Goal: Information Seeking & Learning: Learn about a topic

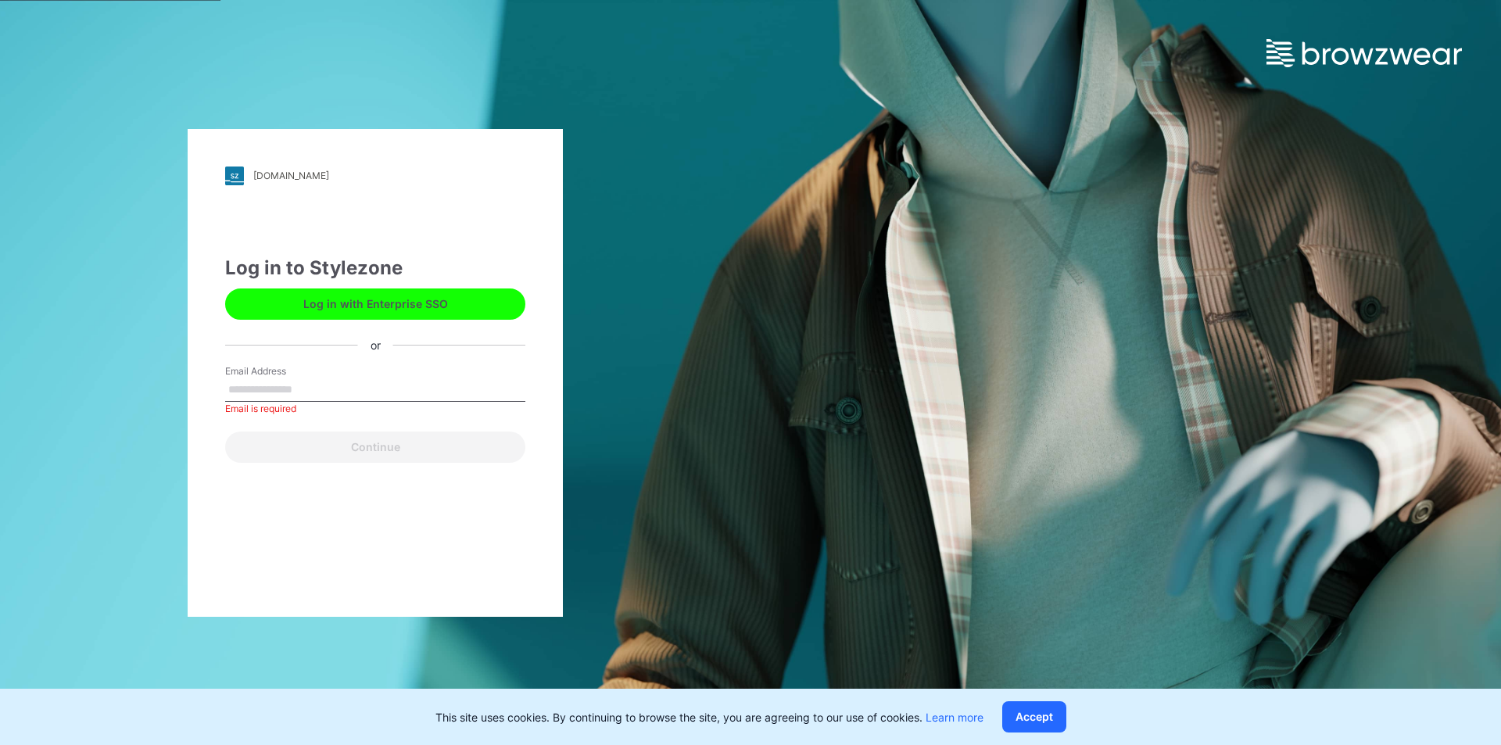
click at [315, 383] on input "Email Address" at bounding box center [375, 389] width 300 height 23
type input "**********"
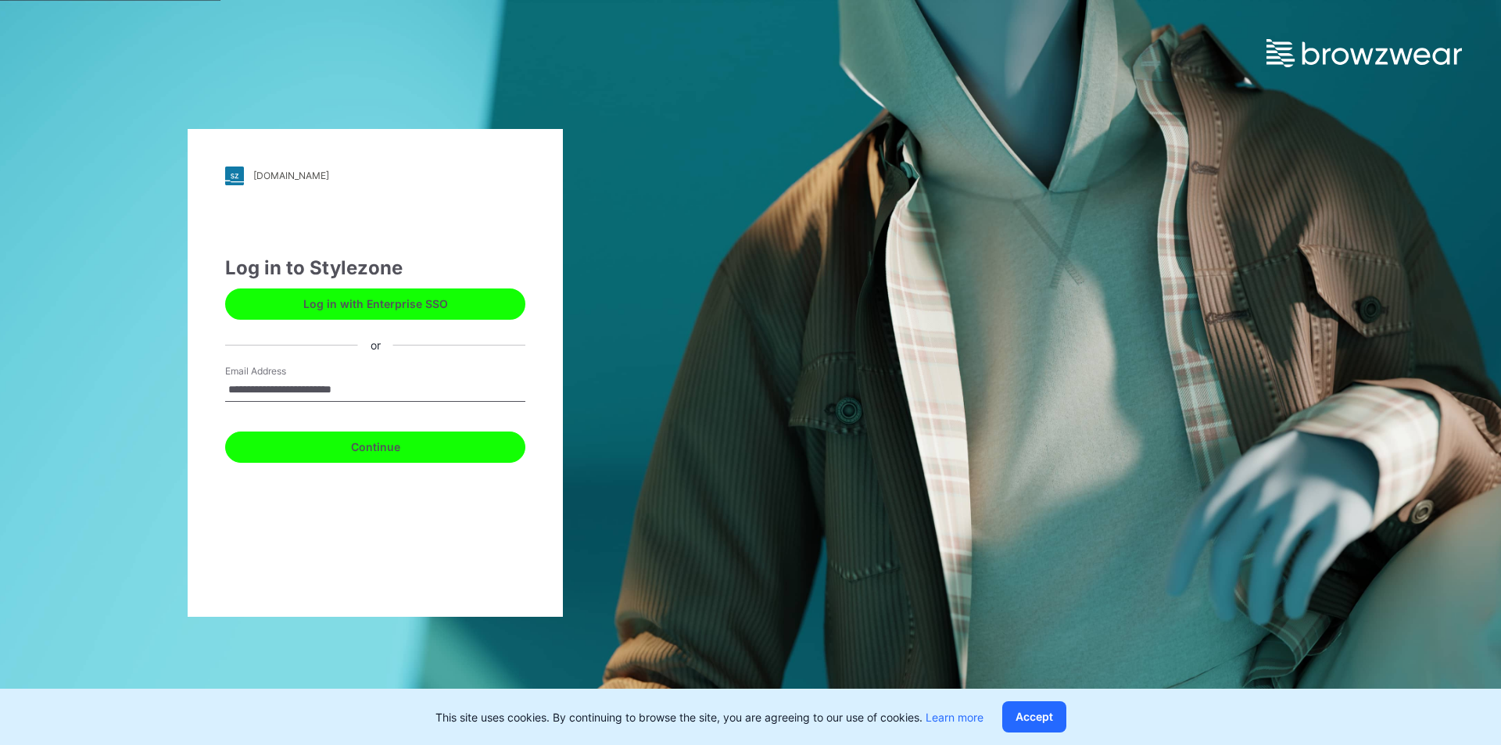
click at [331, 453] on button "Continue" at bounding box center [375, 447] width 300 height 31
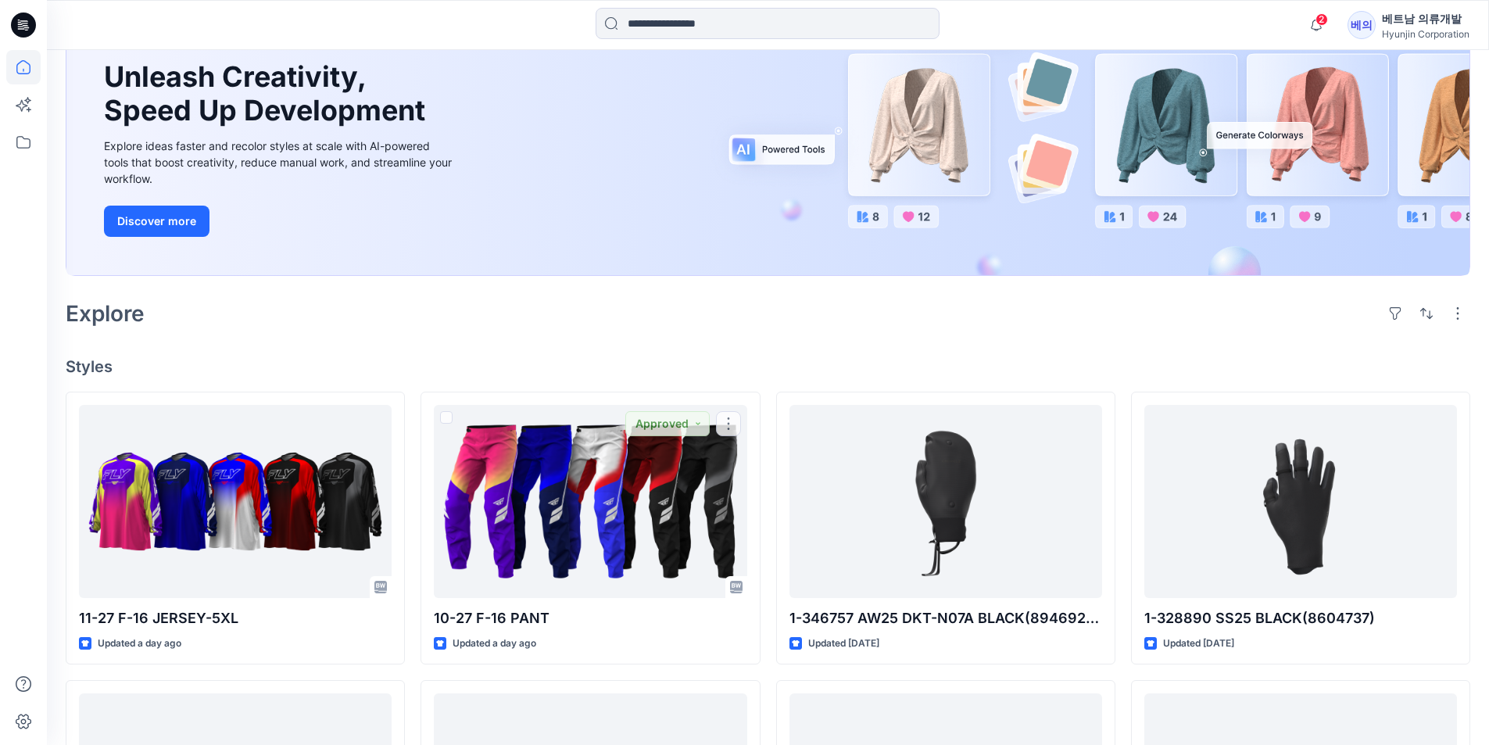
scroll to position [78, 0]
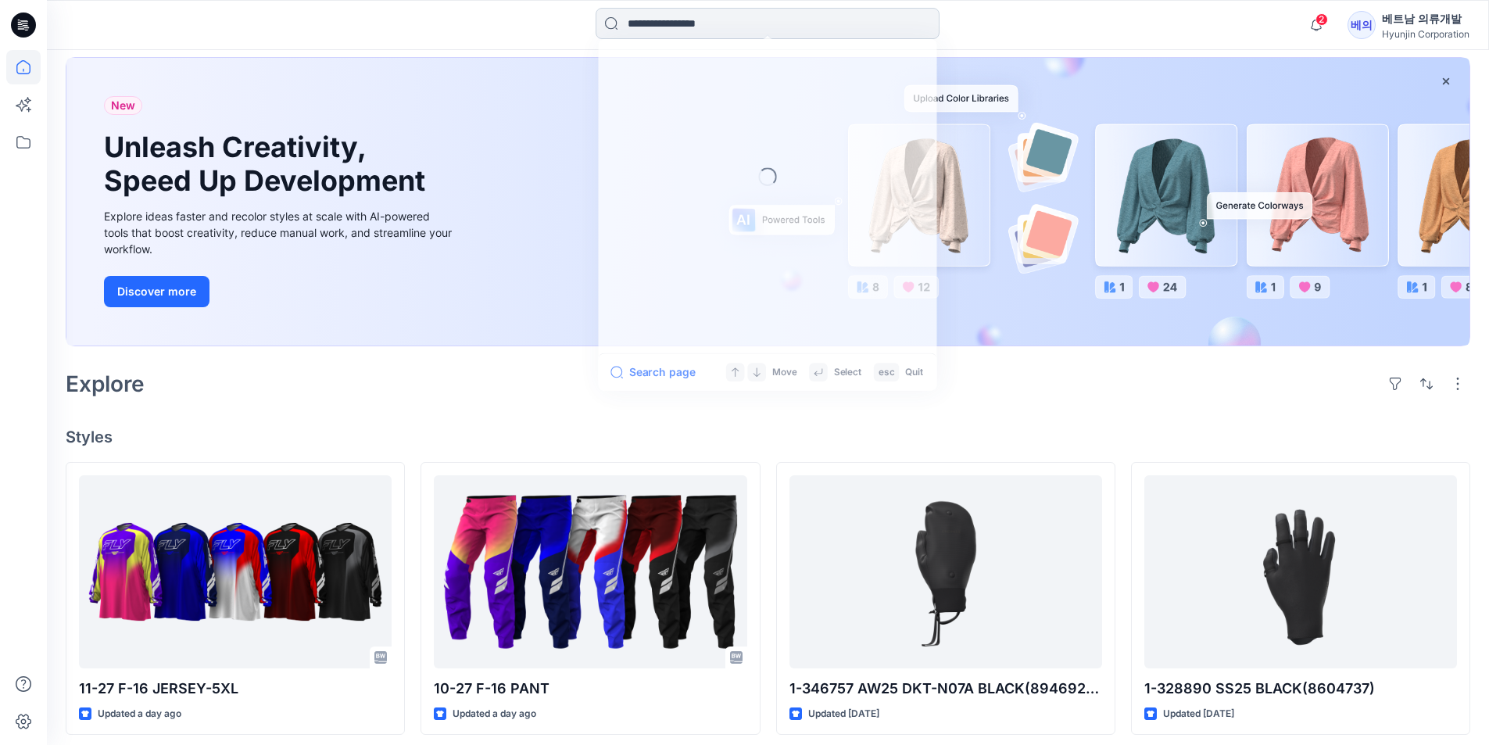
click at [667, 28] on input at bounding box center [768, 23] width 344 height 31
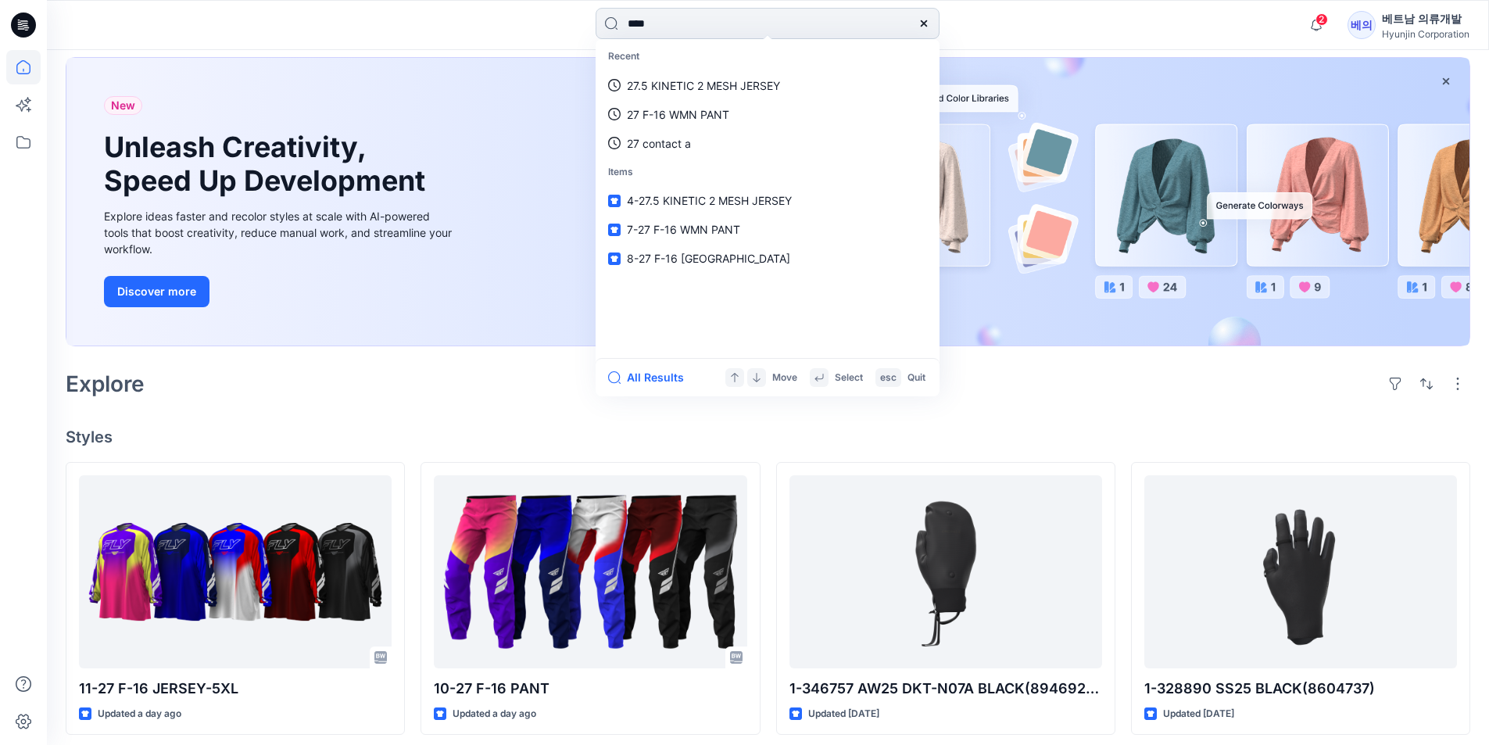
type input "****"
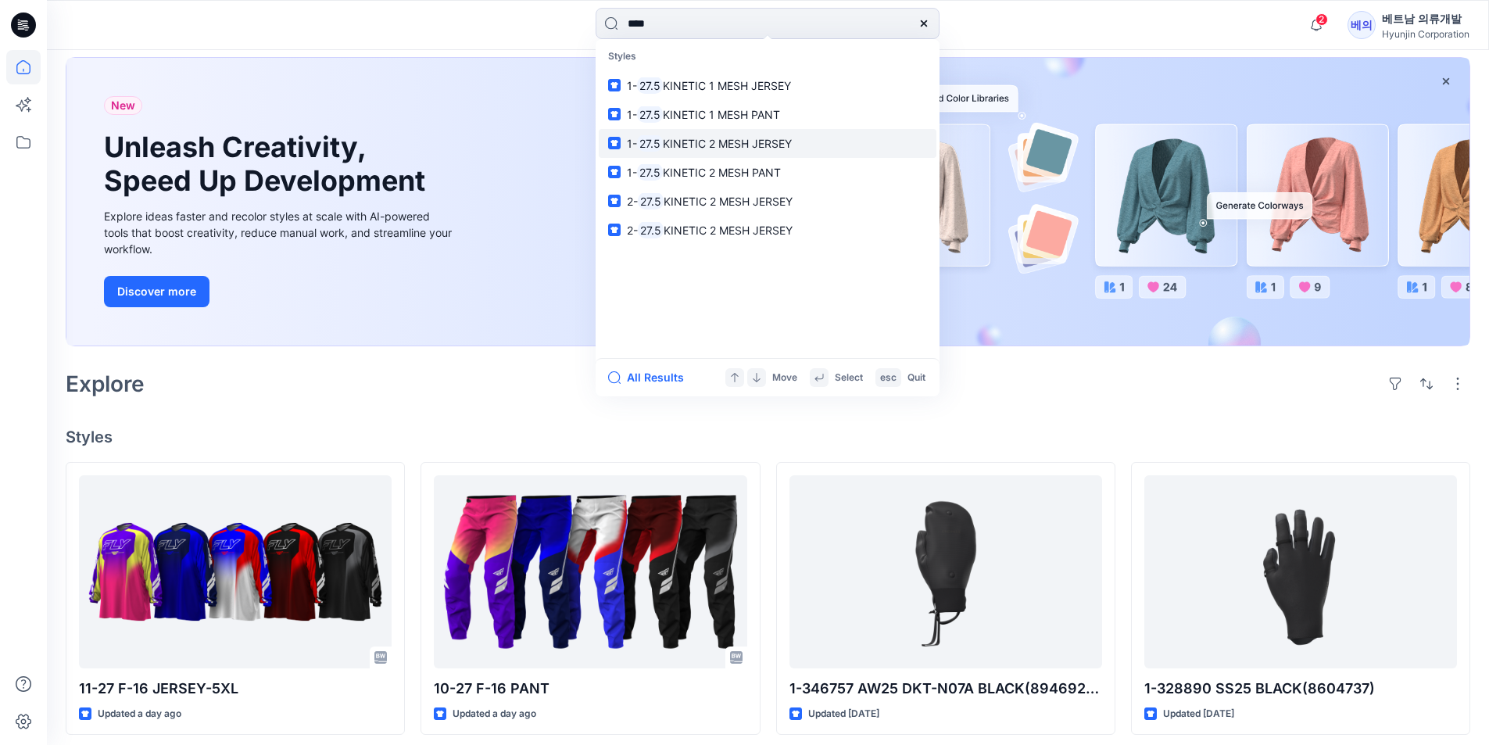
click at [712, 147] on span "KINETIC 2 MESH JERSEY" at bounding box center [727, 143] width 129 height 13
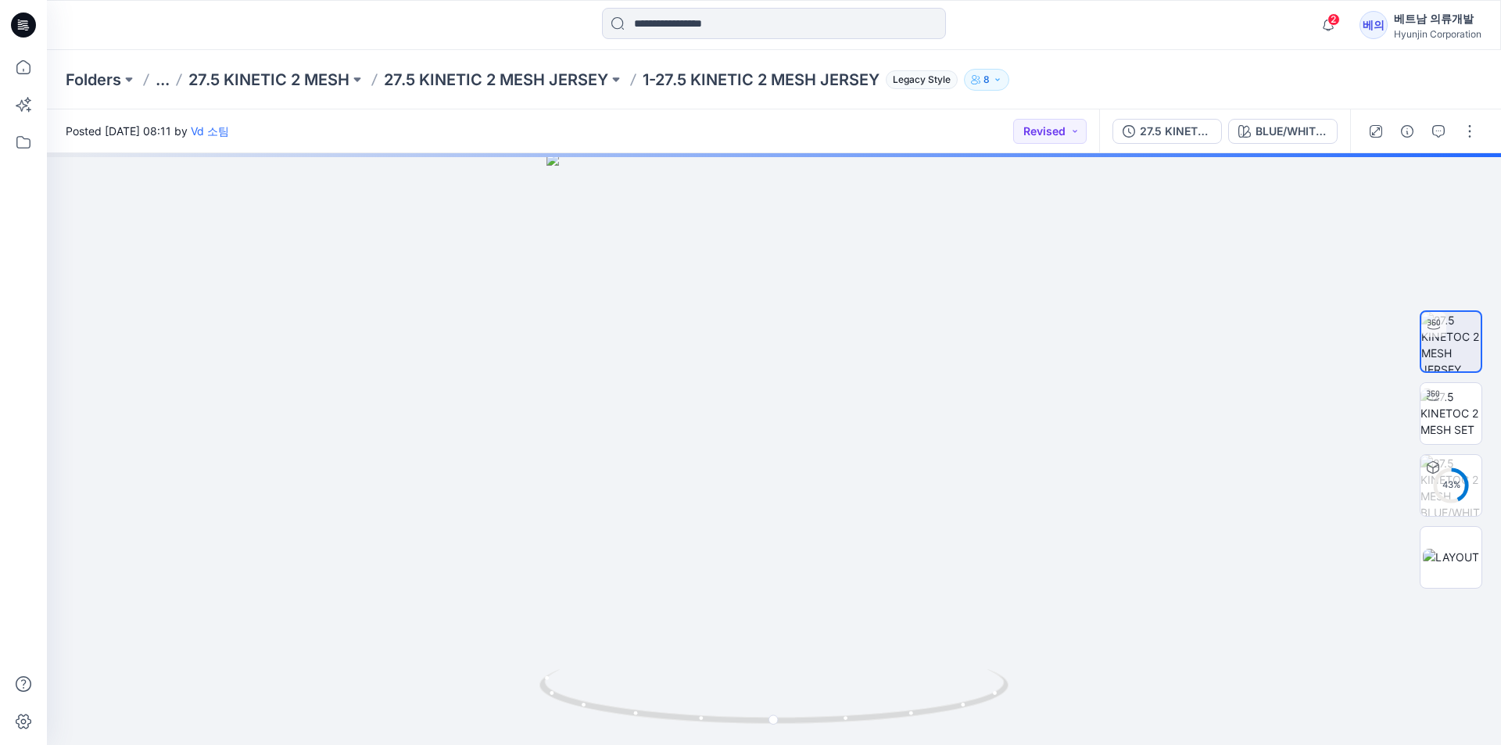
click at [1273, 142] on button "BLUE/WHITE/BLACK" at bounding box center [1282, 131] width 109 height 25
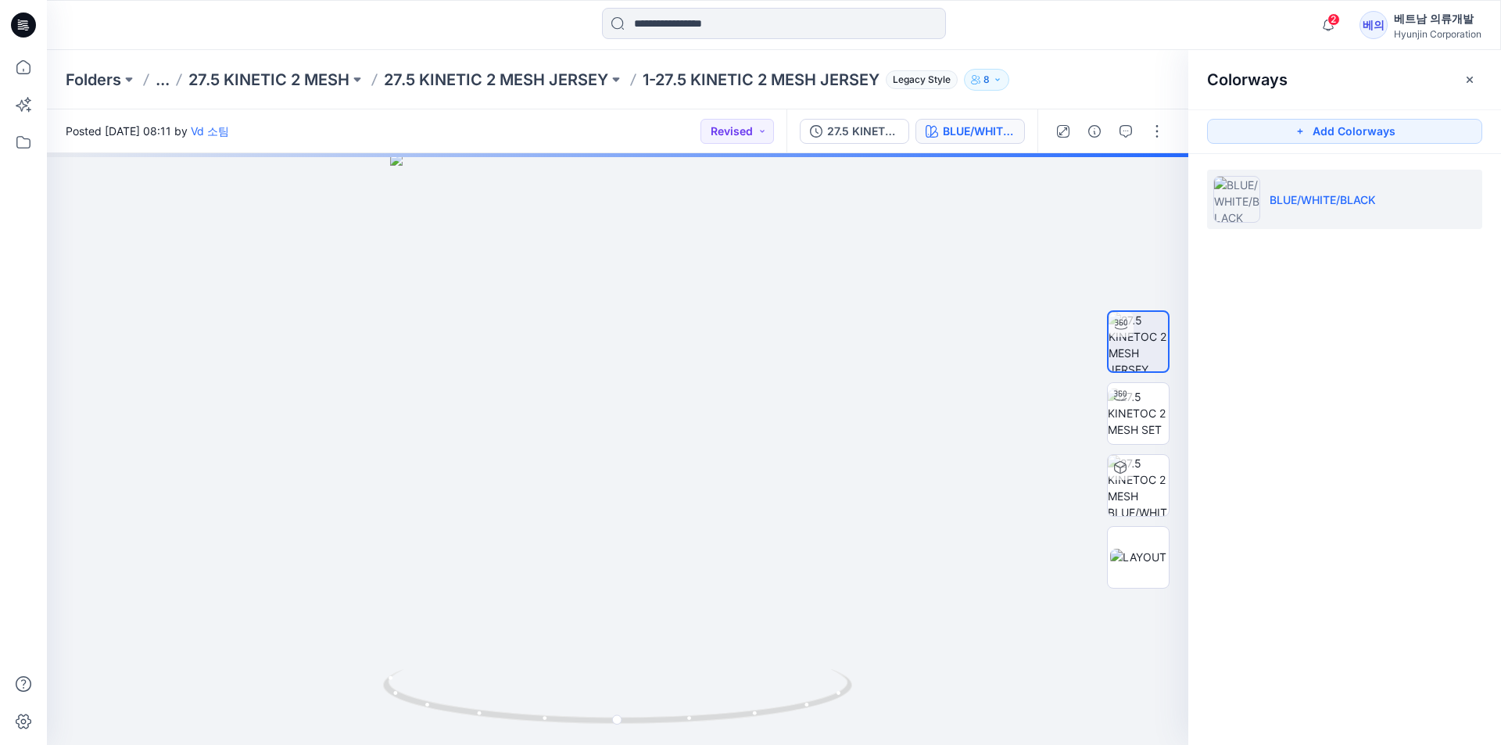
click at [1238, 273] on div "Colorways Add Colorways BLUE/WHITE/BLACK" at bounding box center [1344, 397] width 313 height 695
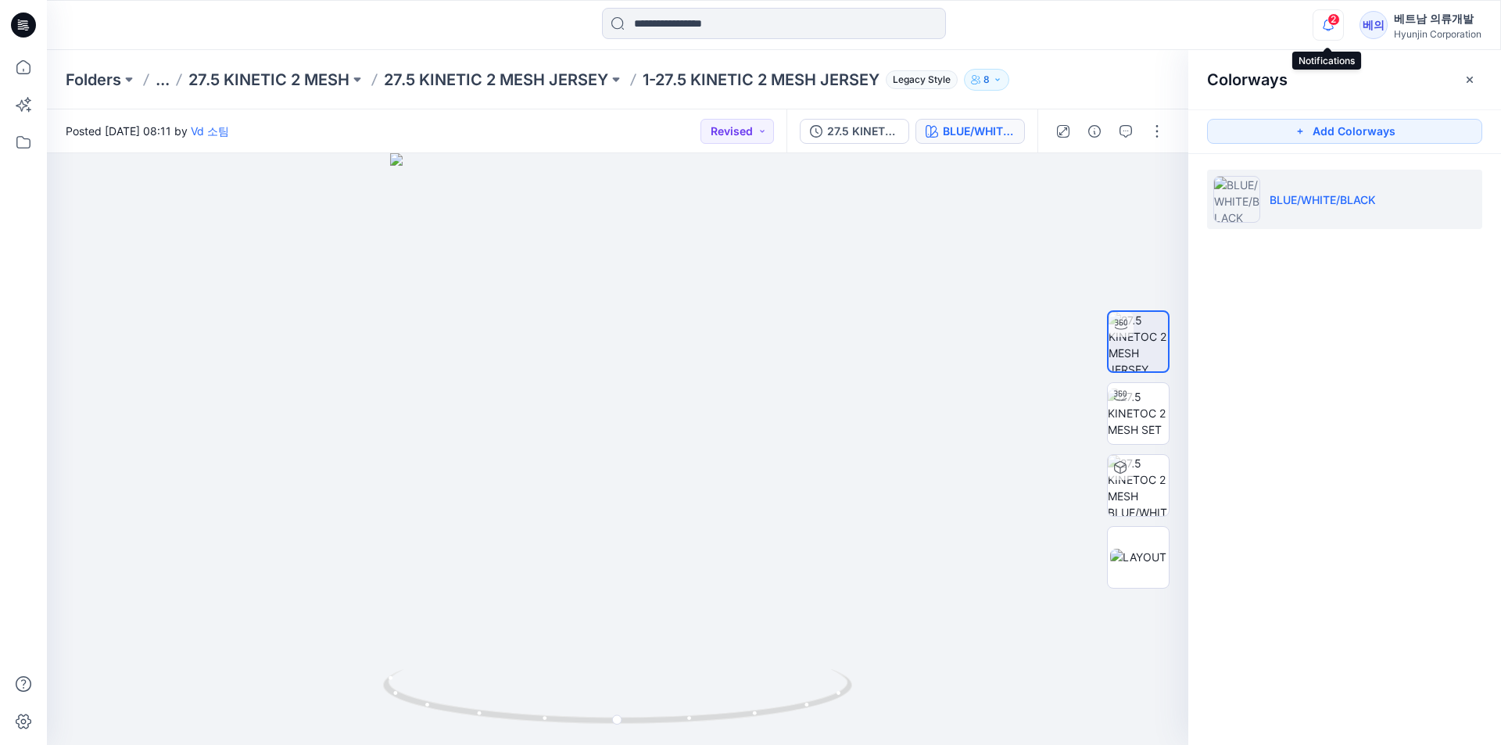
click at [1324, 30] on icon "button" at bounding box center [1328, 24] width 30 height 31
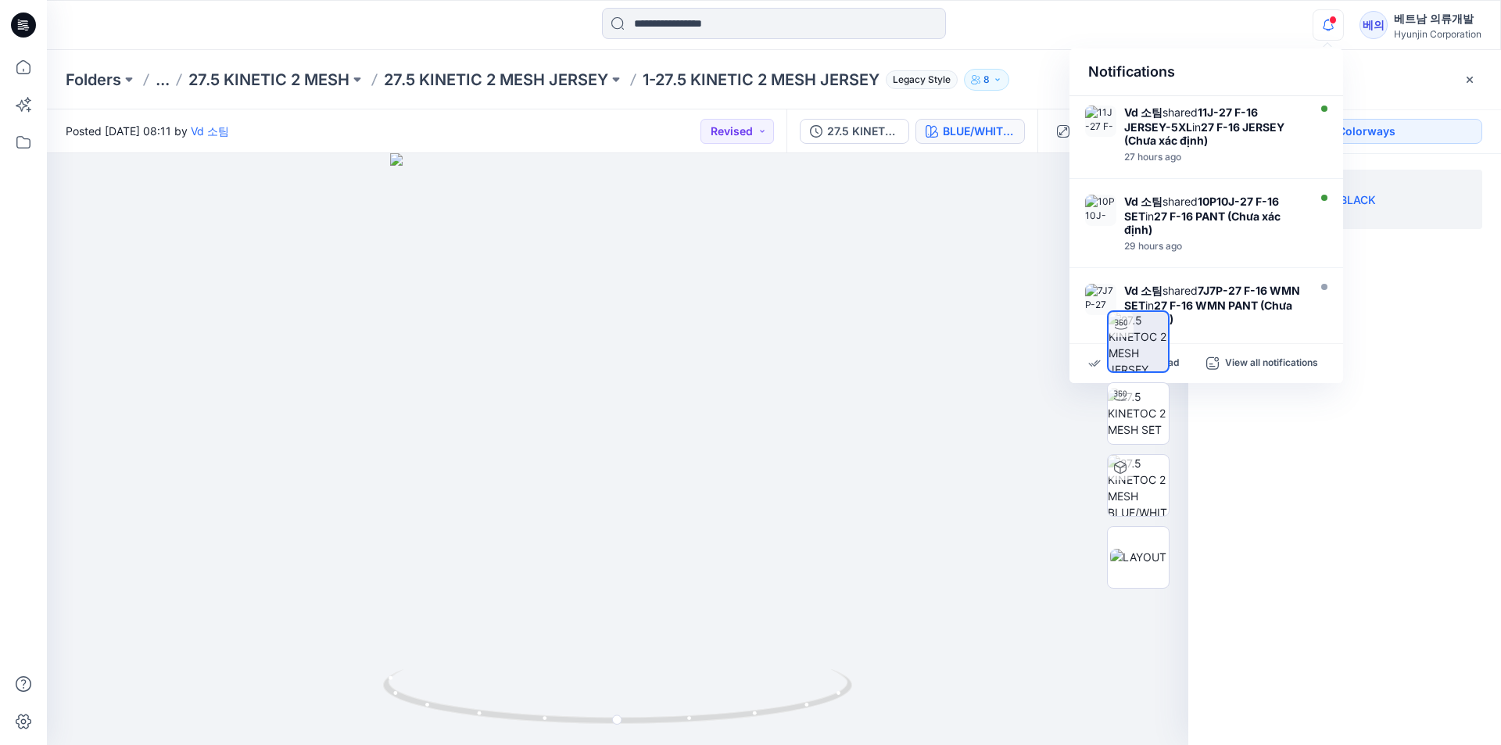
click at [1188, 372] on div at bounding box center [1138, 449] width 100 height 391
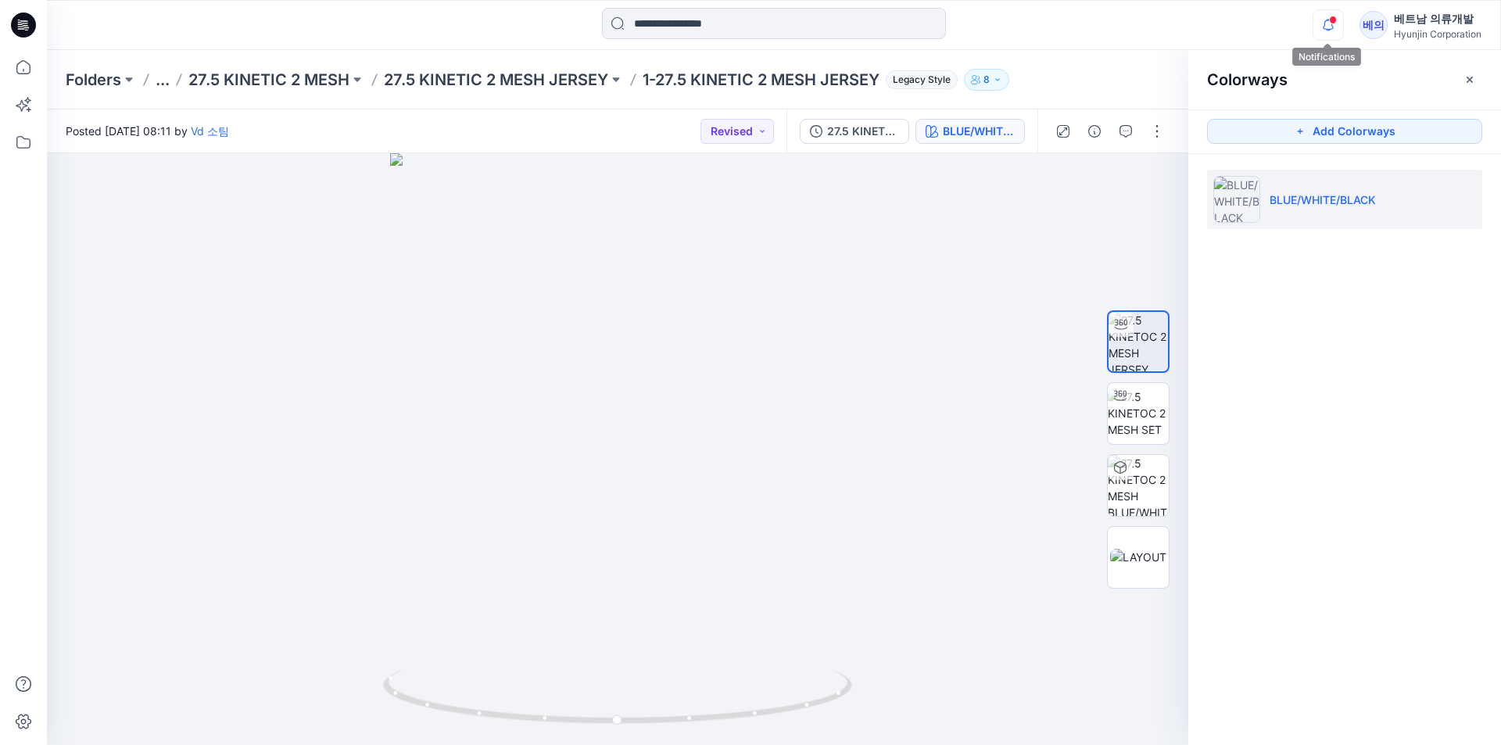
click at [1326, 30] on icon "button" at bounding box center [1328, 24] width 30 height 31
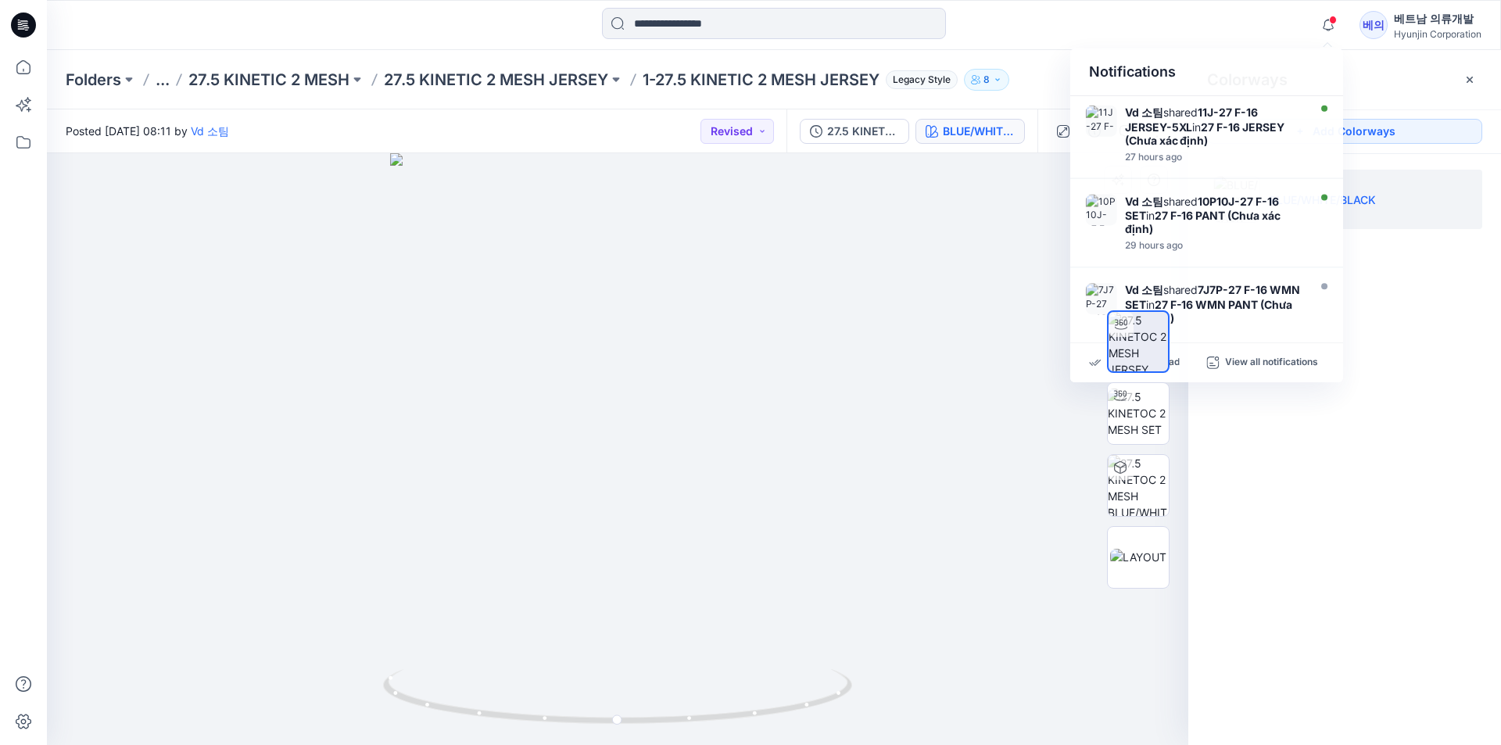
click at [1173, 367] on div at bounding box center [1138, 449] width 100 height 391
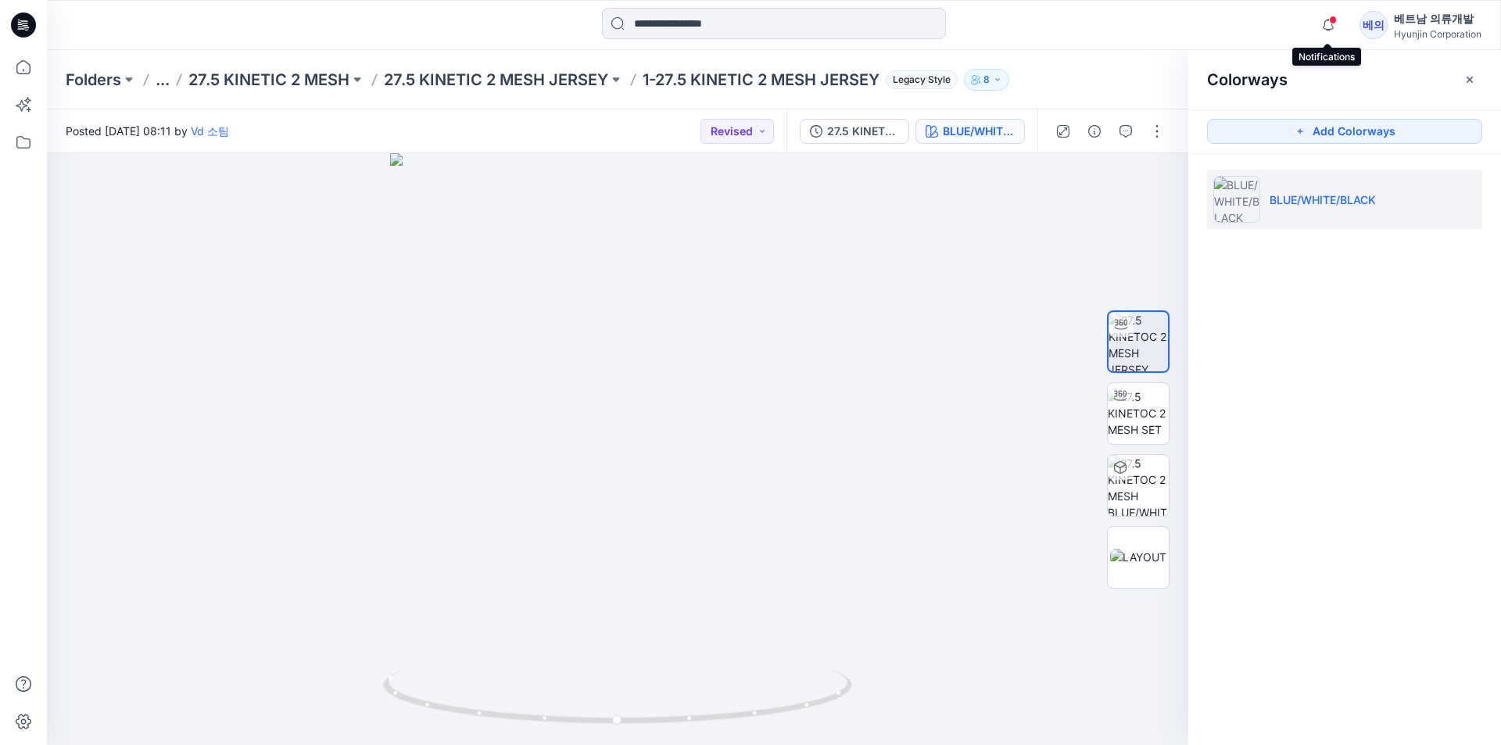
click at [1331, 22] on span at bounding box center [1333, 20] width 8 height 9
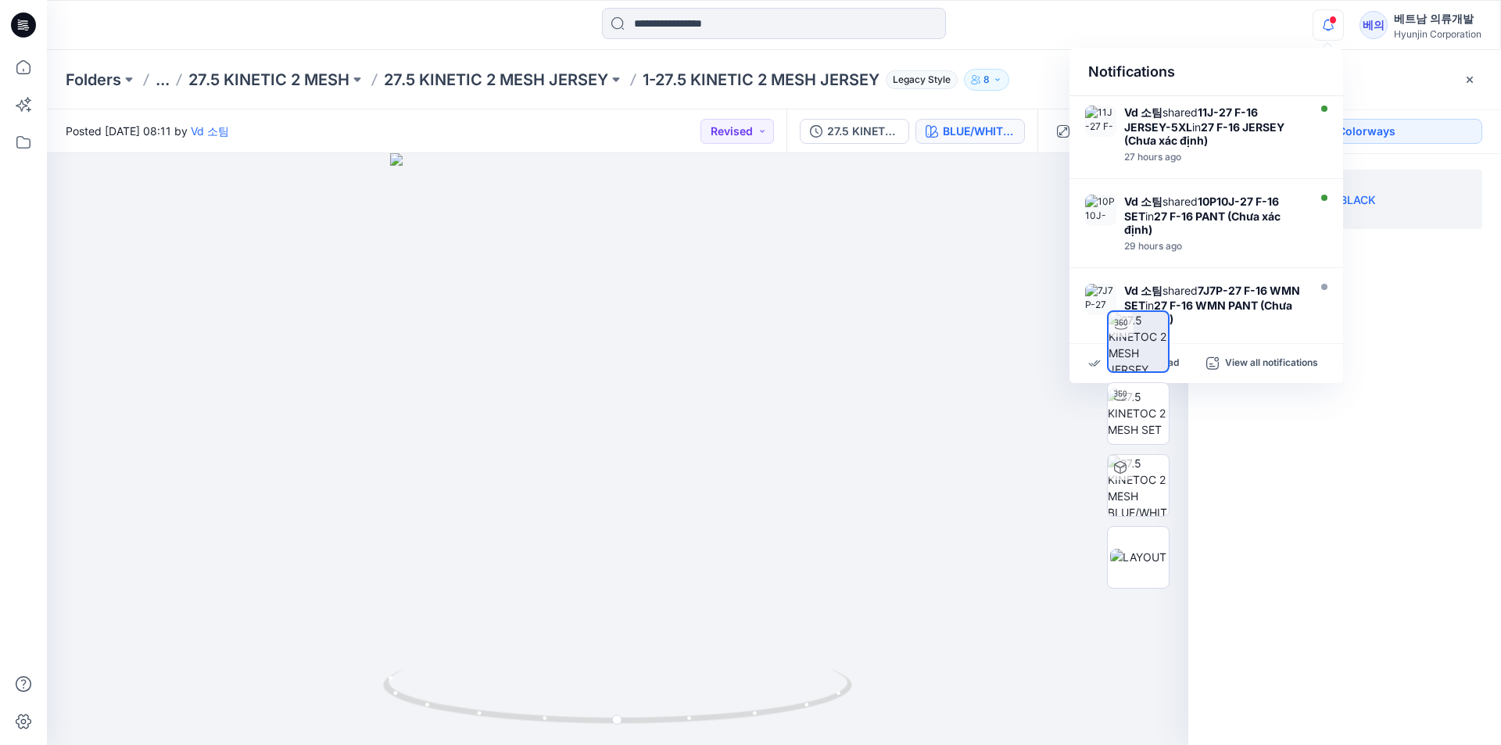
click at [1095, 368] on div at bounding box center [1138, 449] width 100 height 391
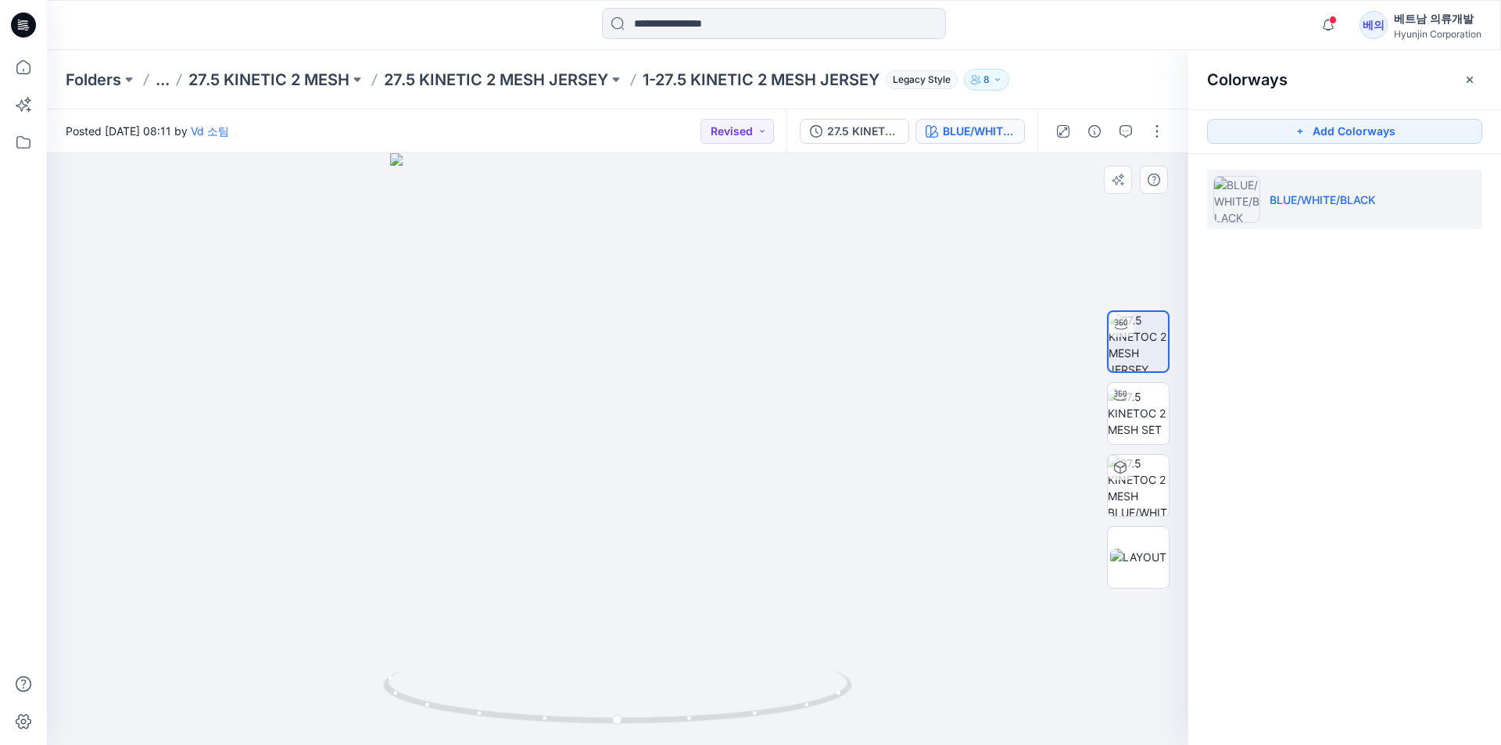
click at [978, 355] on div at bounding box center [617, 449] width 1141 height 592
drag, startPoint x: 978, startPoint y: 352, endPoint x: 803, endPoint y: 349, distance: 175.1
click at [803, 349] on div at bounding box center [617, 449] width 1141 height 592
click at [995, 134] on div "BLUE/WHITE/BLACK" at bounding box center [979, 131] width 72 height 17
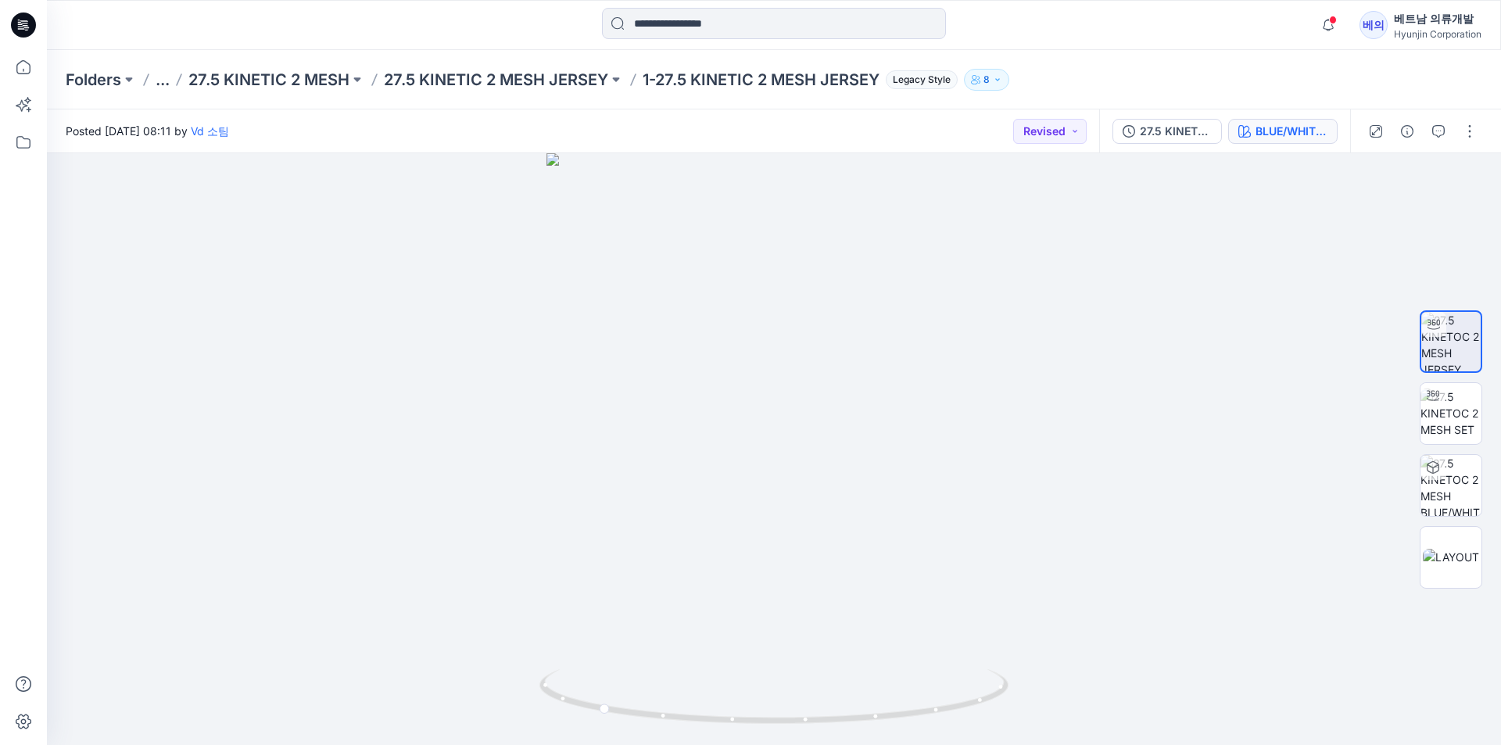
click at [995, 134] on div "Posted [DATE] 08:11 by Vd 소팀 Revised" at bounding box center [573, 130] width 1052 height 43
click at [1300, 129] on div "BLUE/WHITE/BLACK" at bounding box center [1292, 131] width 72 height 17
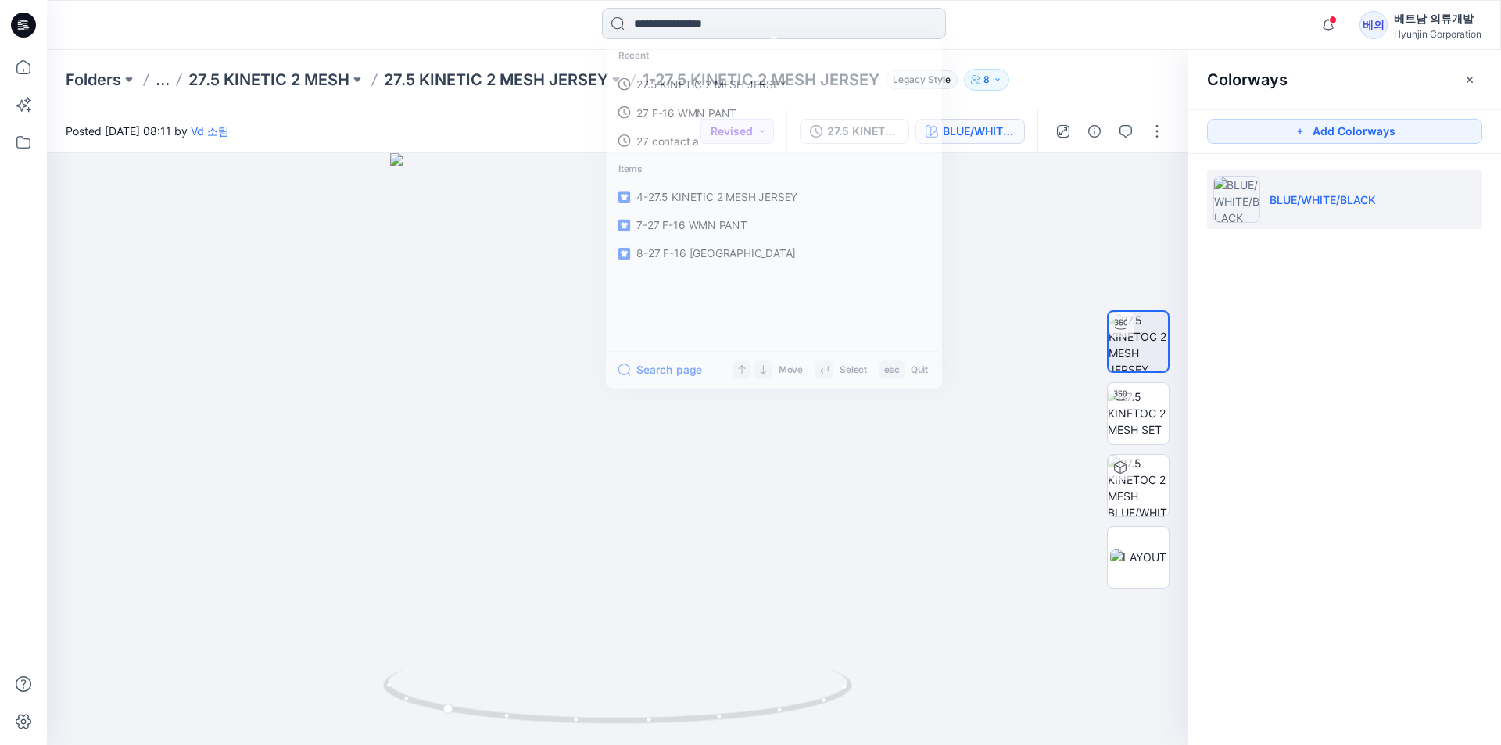
click at [733, 25] on input at bounding box center [774, 23] width 344 height 31
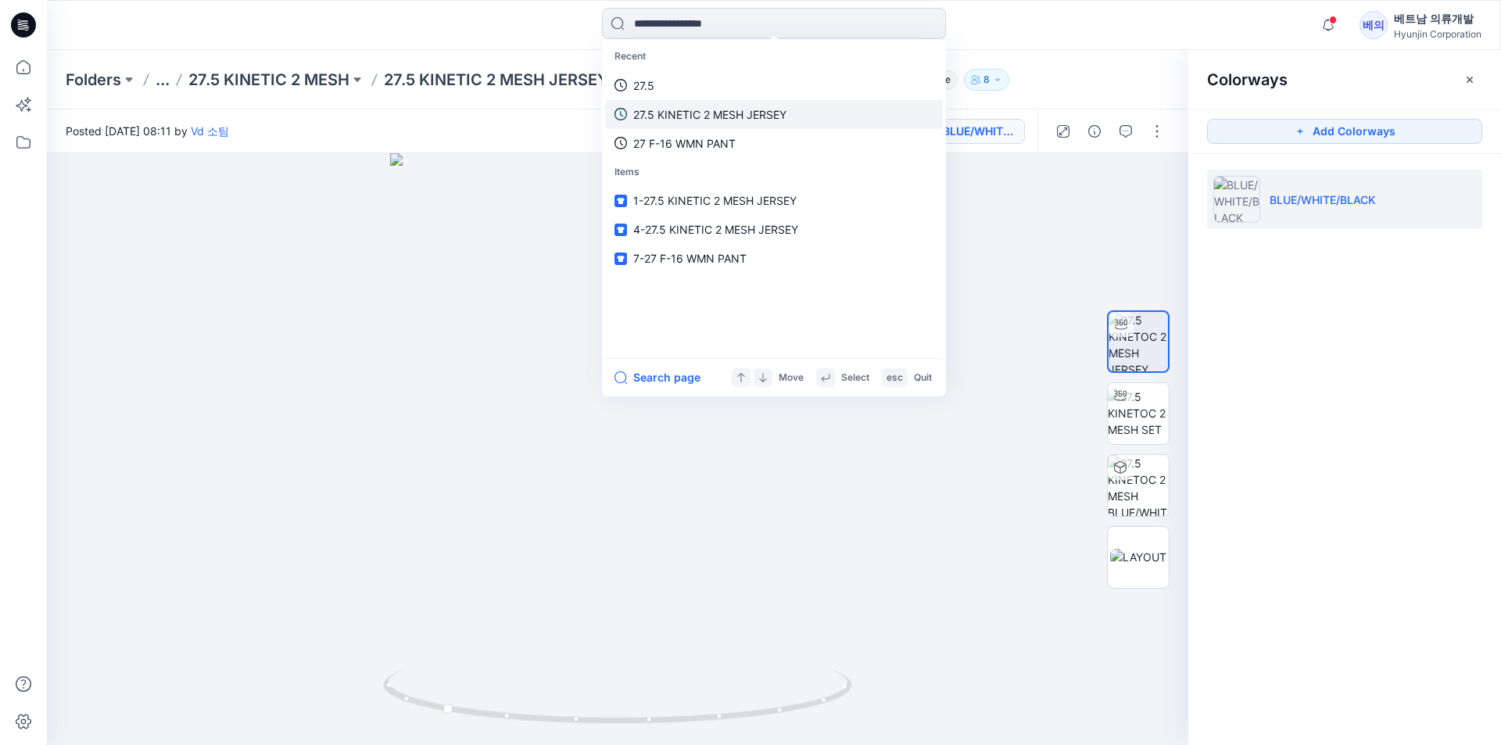
click at [740, 105] on link "27.5 KINETIC 2 MESH JERSEY" at bounding box center [774, 114] width 338 height 29
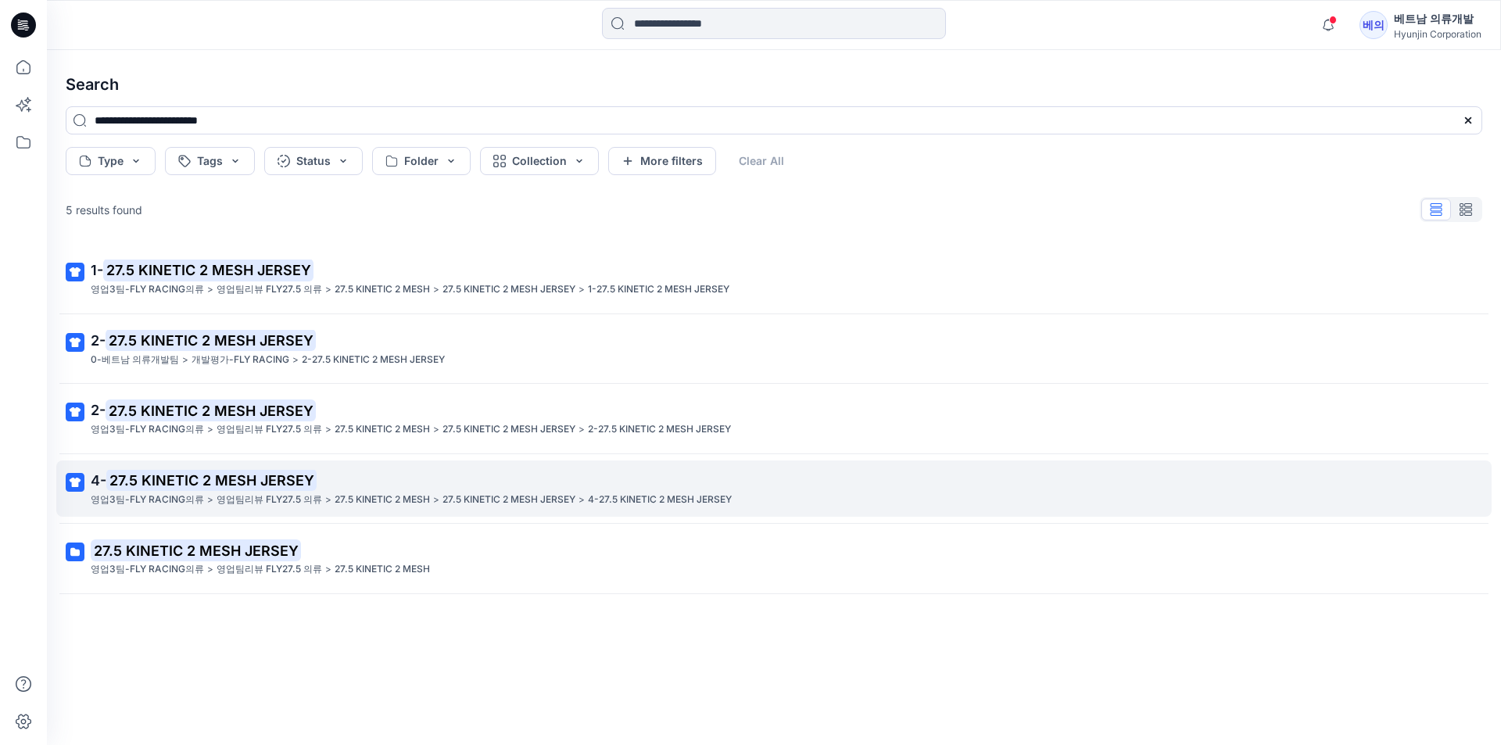
click at [199, 486] on mark "27.5 KINETIC 2 MESH JERSEY" at bounding box center [211, 480] width 210 height 22
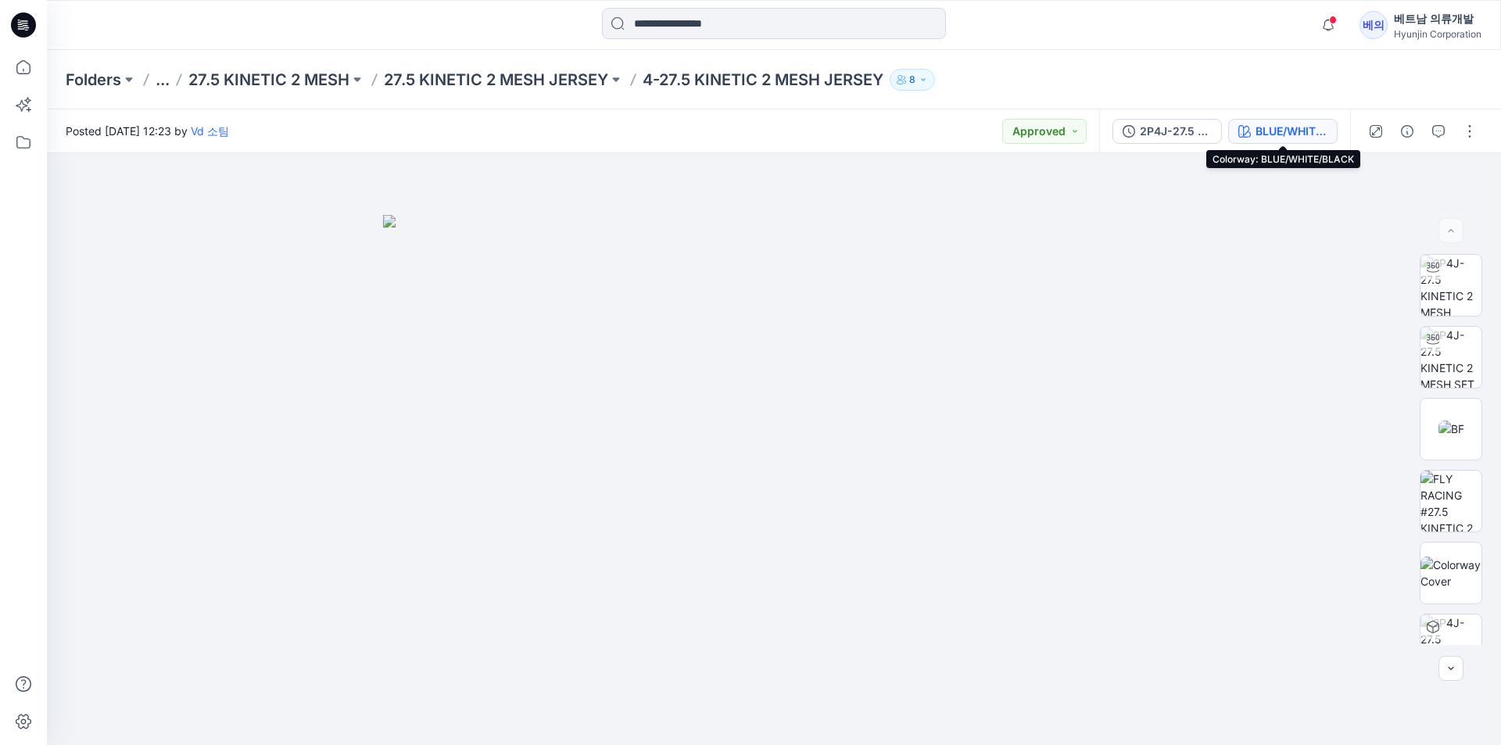
click at [1285, 120] on button "BLUE/WHITE/BLACK" at bounding box center [1282, 131] width 109 height 25
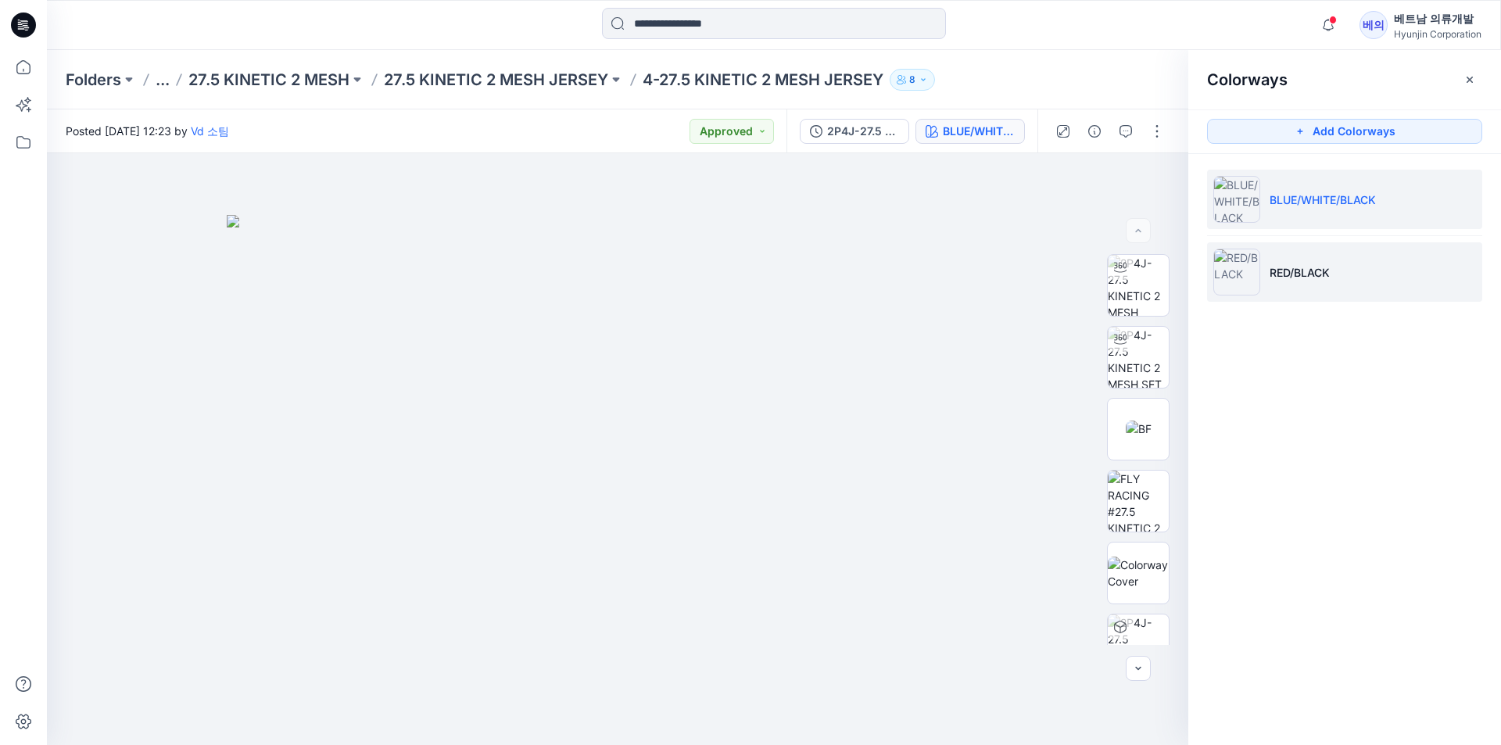
click at [1251, 268] on img at bounding box center [1236, 272] width 47 height 47
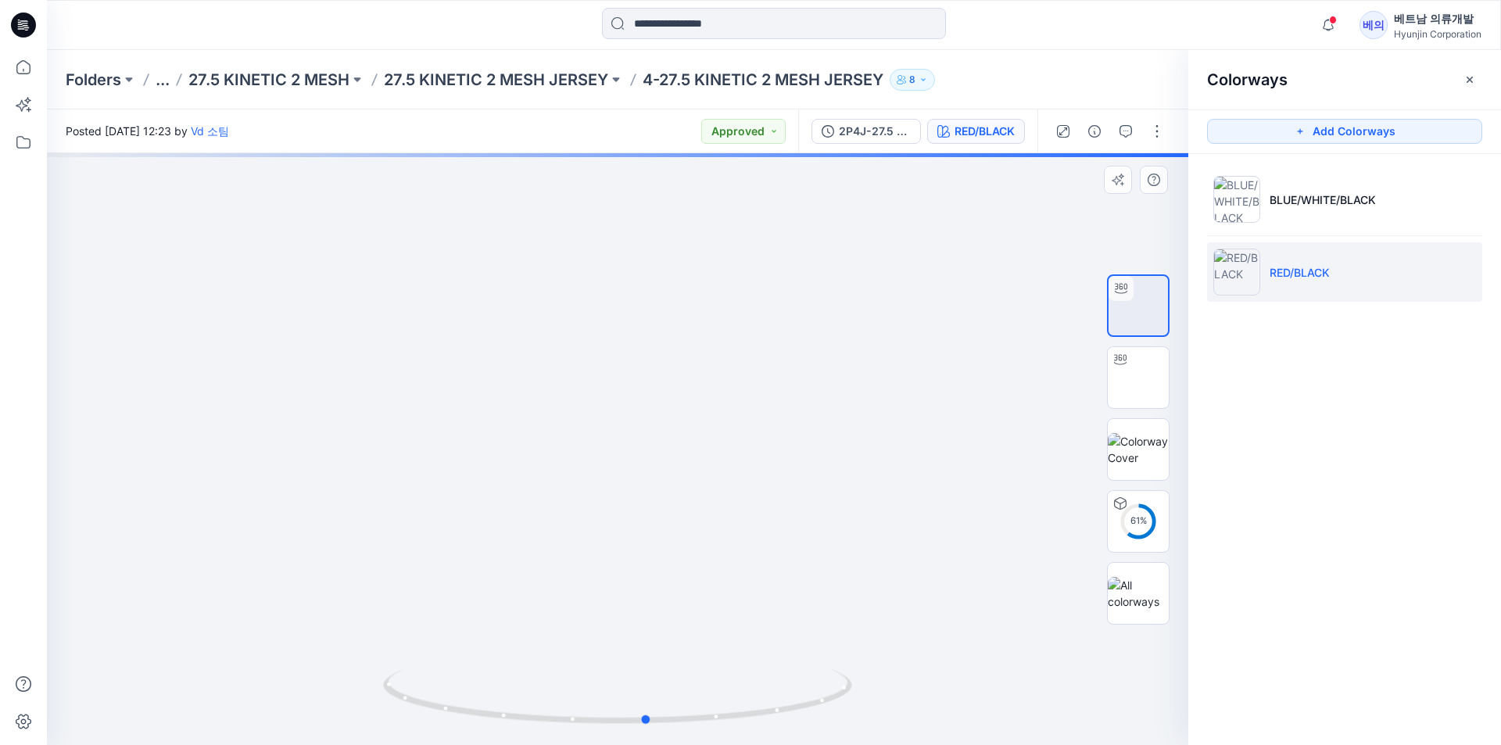
drag, startPoint x: 963, startPoint y: 417, endPoint x: 524, endPoint y: 425, distance: 439.5
click at [524, 425] on div at bounding box center [617, 449] width 1141 height 592
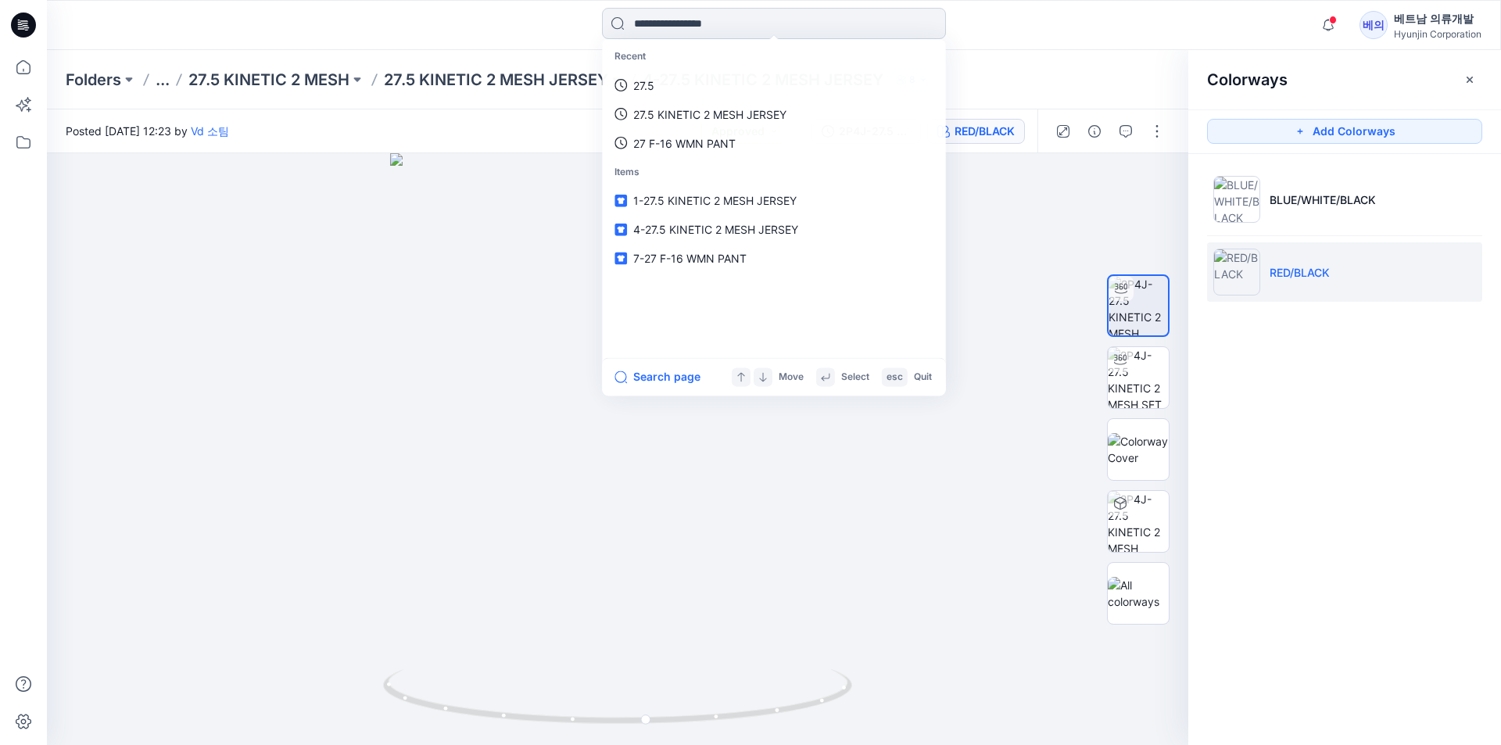
click at [811, 20] on input at bounding box center [774, 23] width 344 height 31
click at [811, 23] on input at bounding box center [774, 23] width 344 height 31
click at [31, 66] on icon at bounding box center [23, 67] width 34 height 34
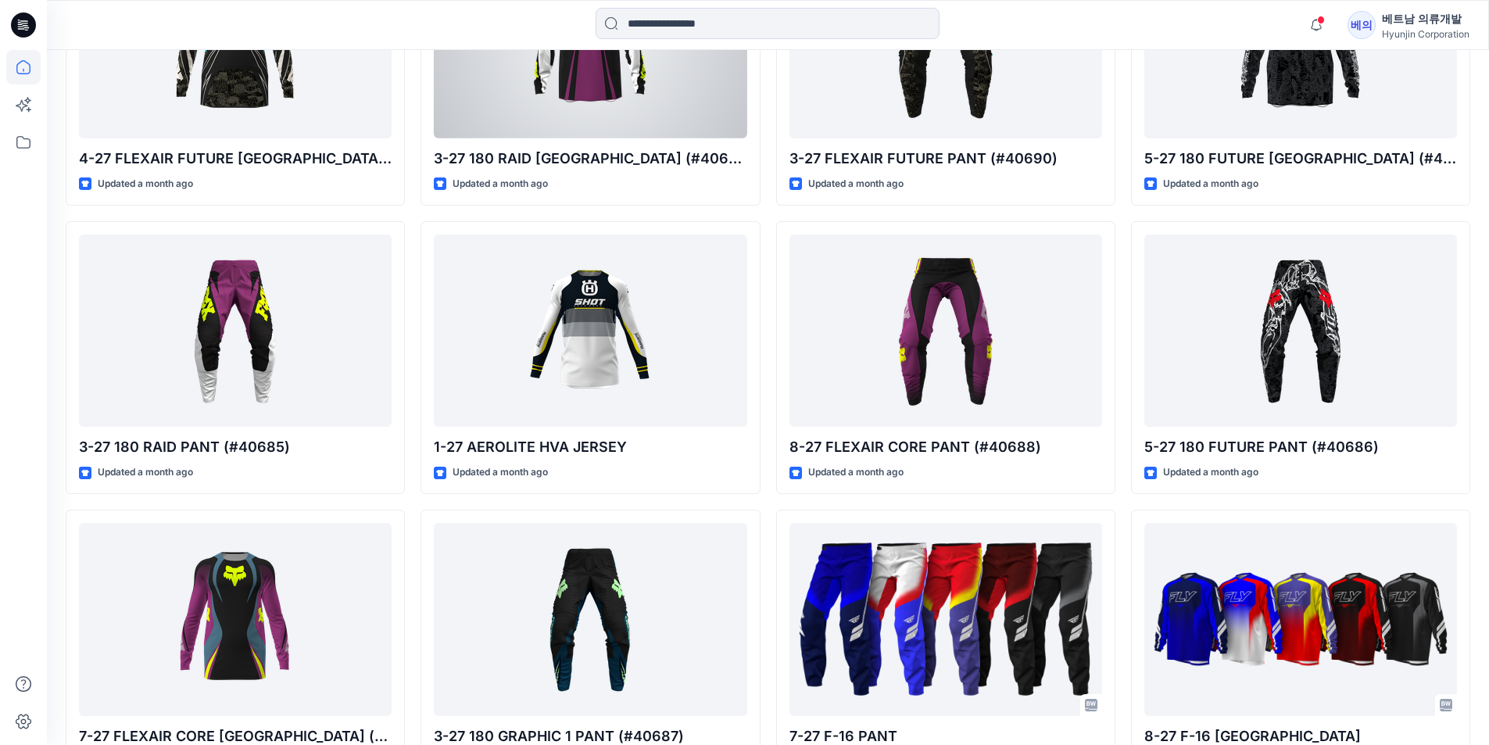
scroll to position [4184, 0]
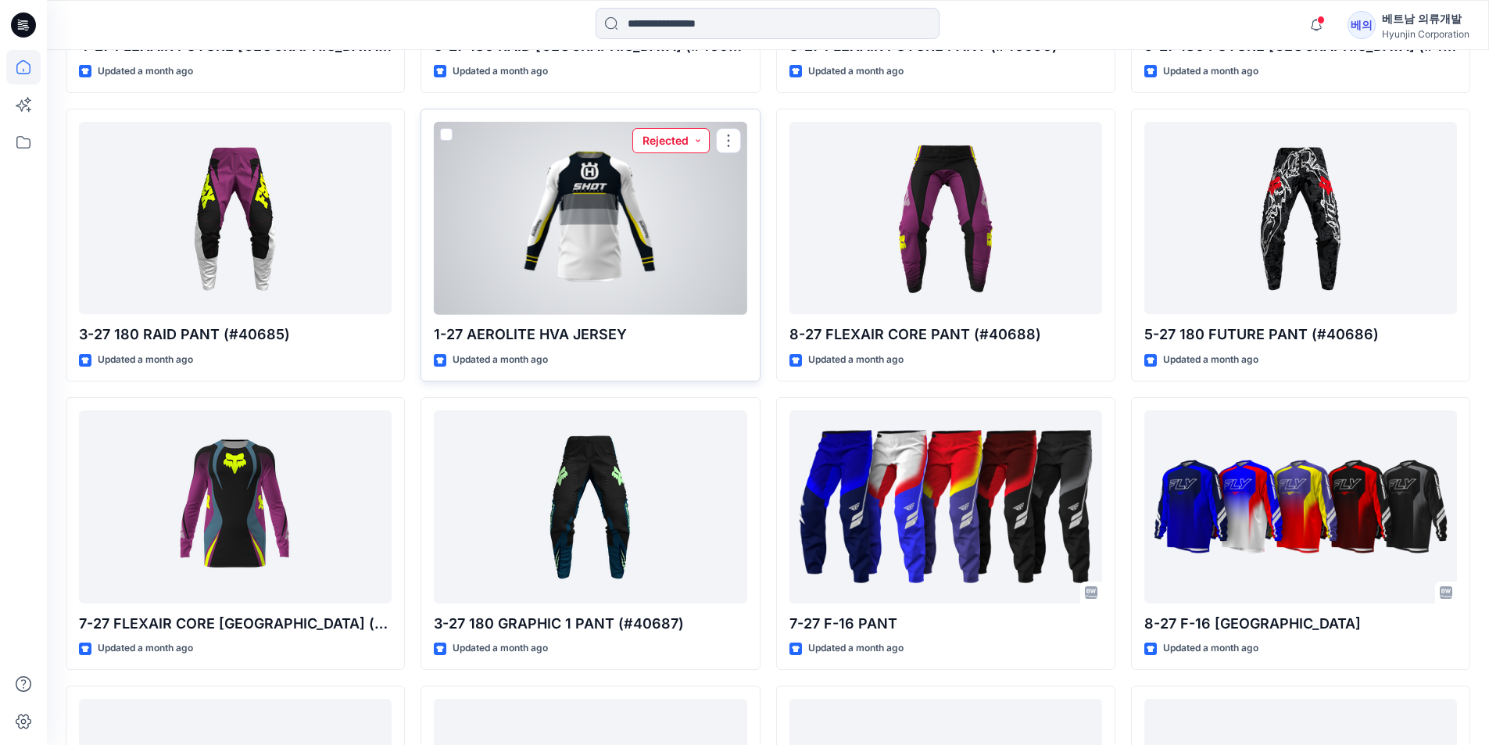
click at [676, 138] on button "Rejected" at bounding box center [670, 140] width 77 height 25
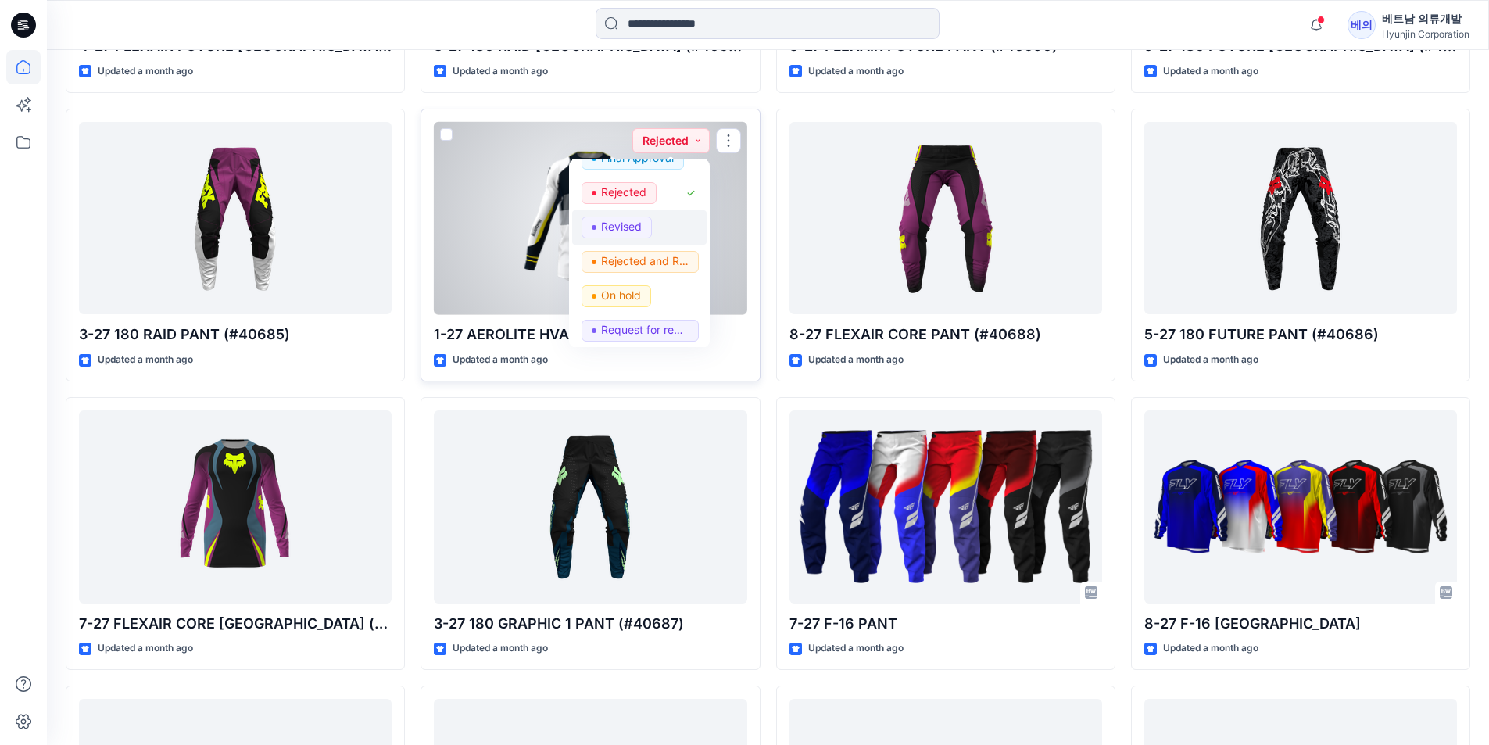
scroll to position [197, 0]
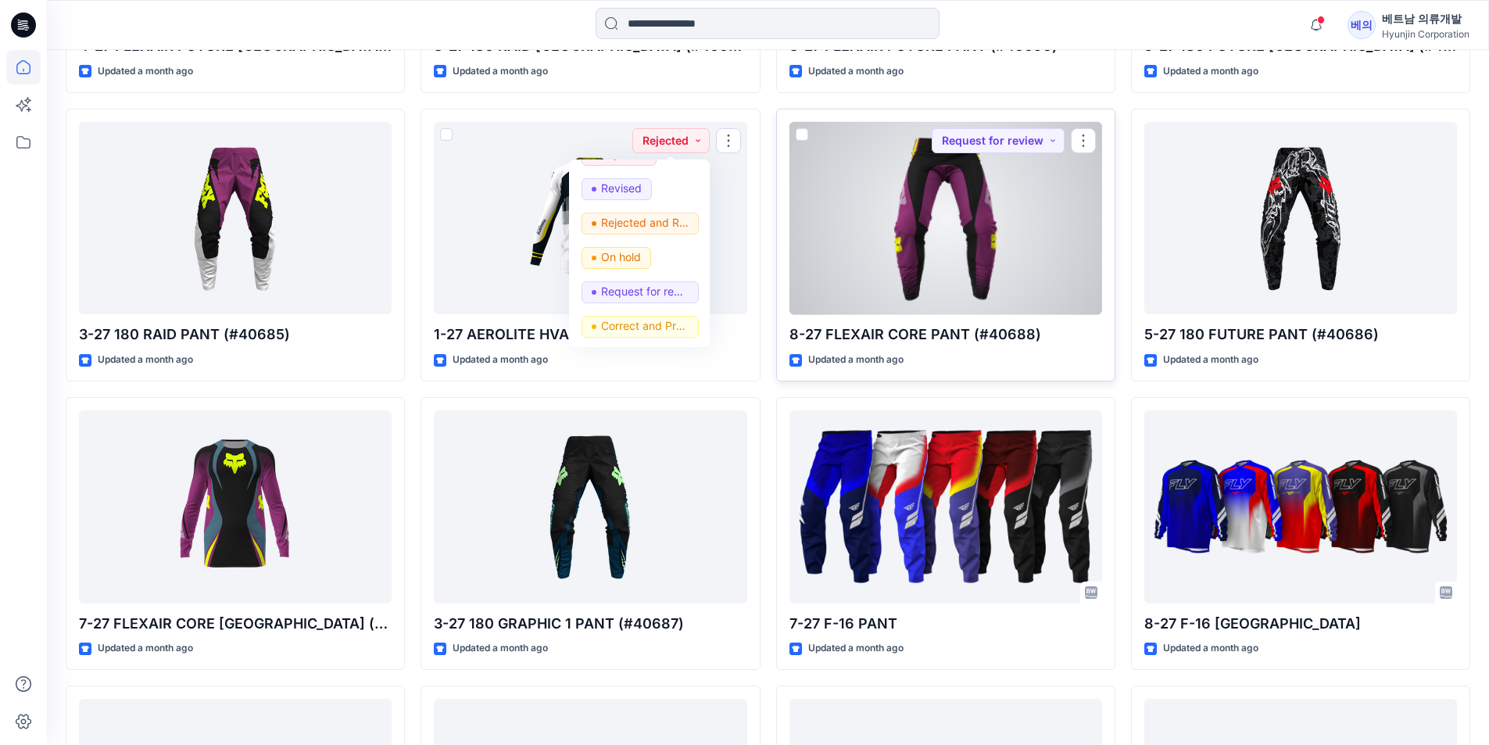
click at [828, 278] on div at bounding box center [946, 218] width 313 height 193
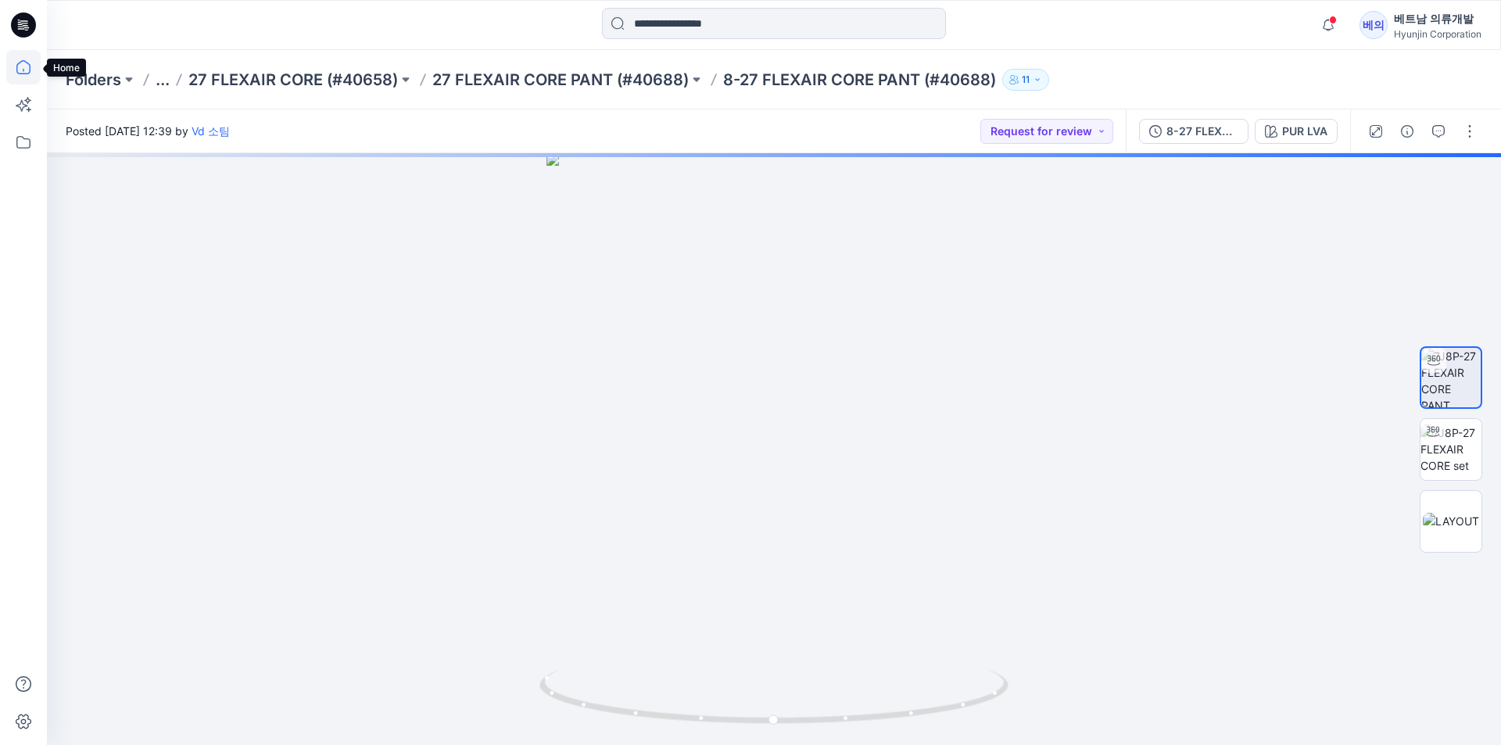
click at [20, 73] on icon at bounding box center [23, 67] width 14 height 14
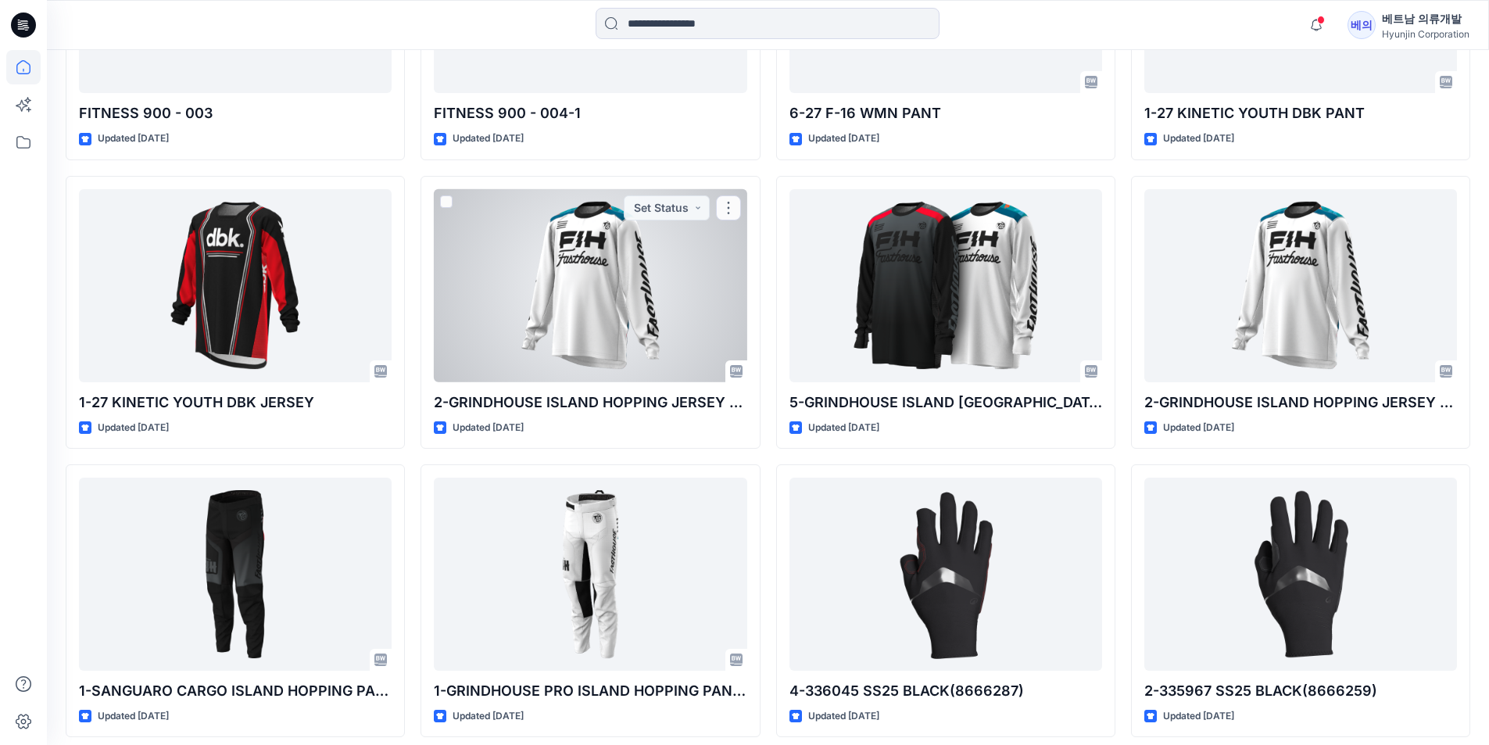
scroll to position [1564, 0]
